Goal: Find specific page/section: Locate a particular part of the current website

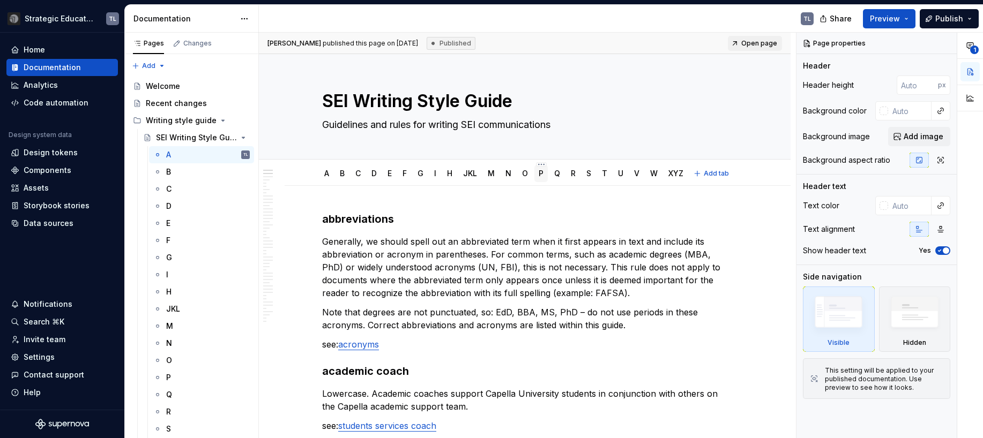
click at [542, 176] on link "P" at bounding box center [540, 173] width 5 height 9
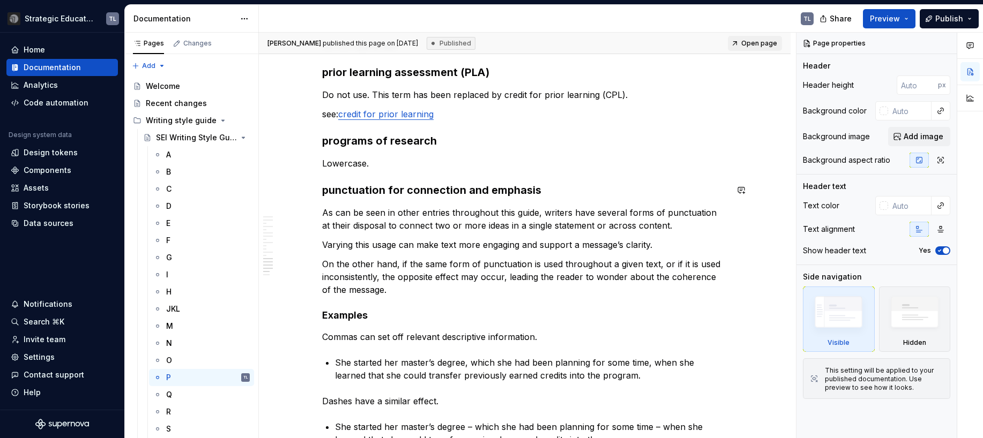
scroll to position [1179, 0]
click at [172, 339] on div "N" at bounding box center [208, 343] width 84 height 15
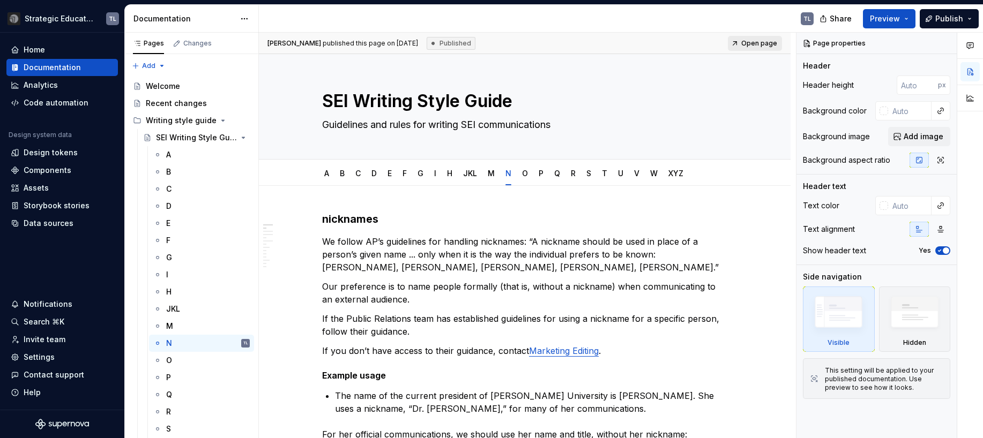
click at [755, 39] on span "Open page" at bounding box center [759, 43] width 36 height 9
type textarea "*"
